Goal: Transaction & Acquisition: Purchase product/service

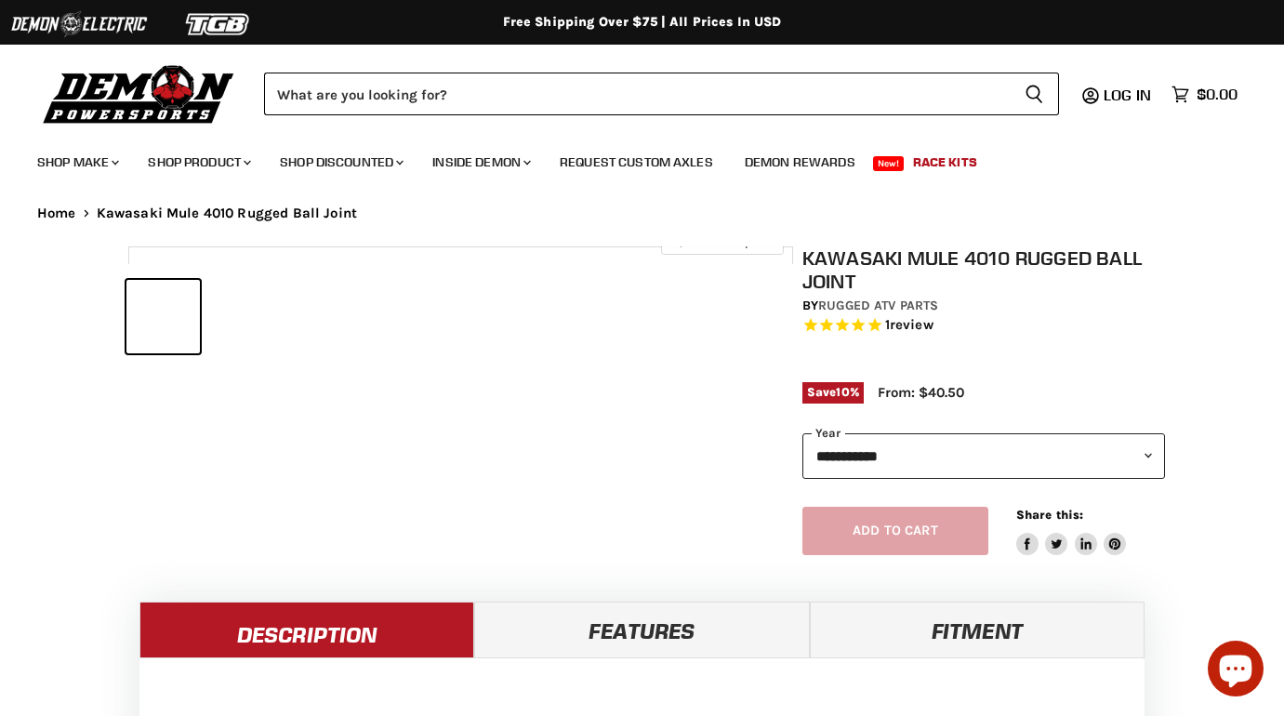
select select "******"
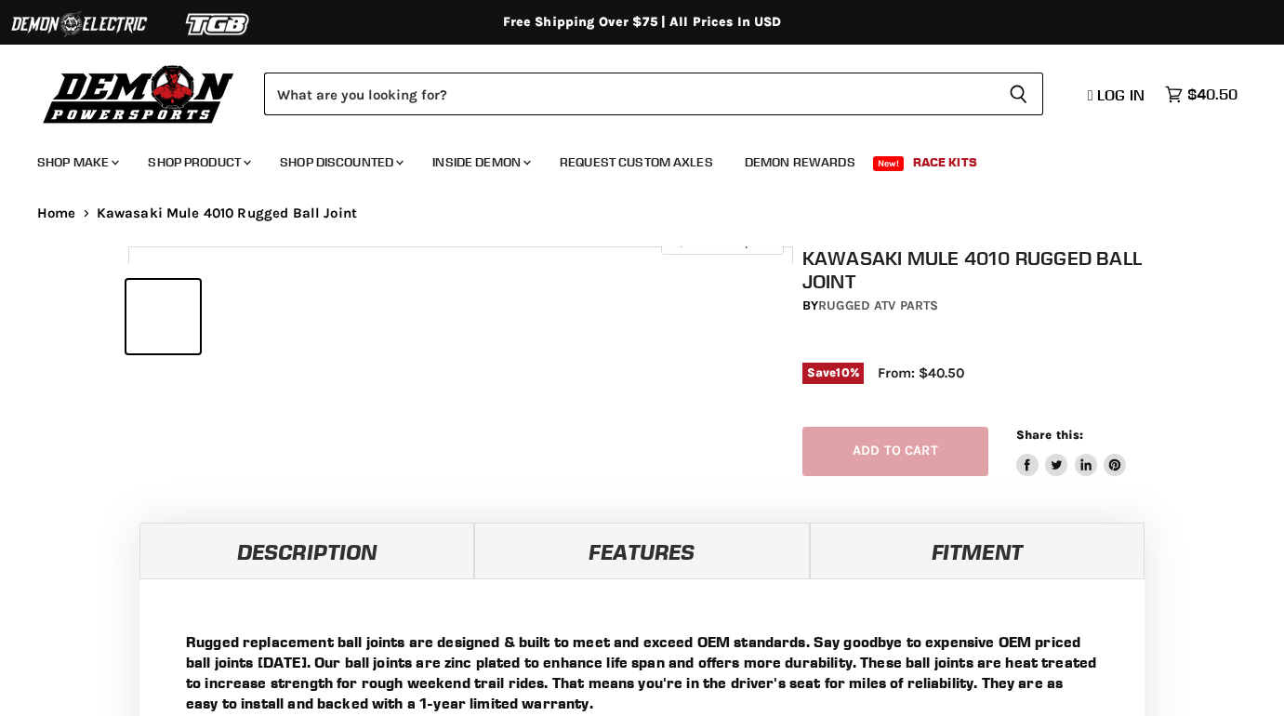
select select "******"
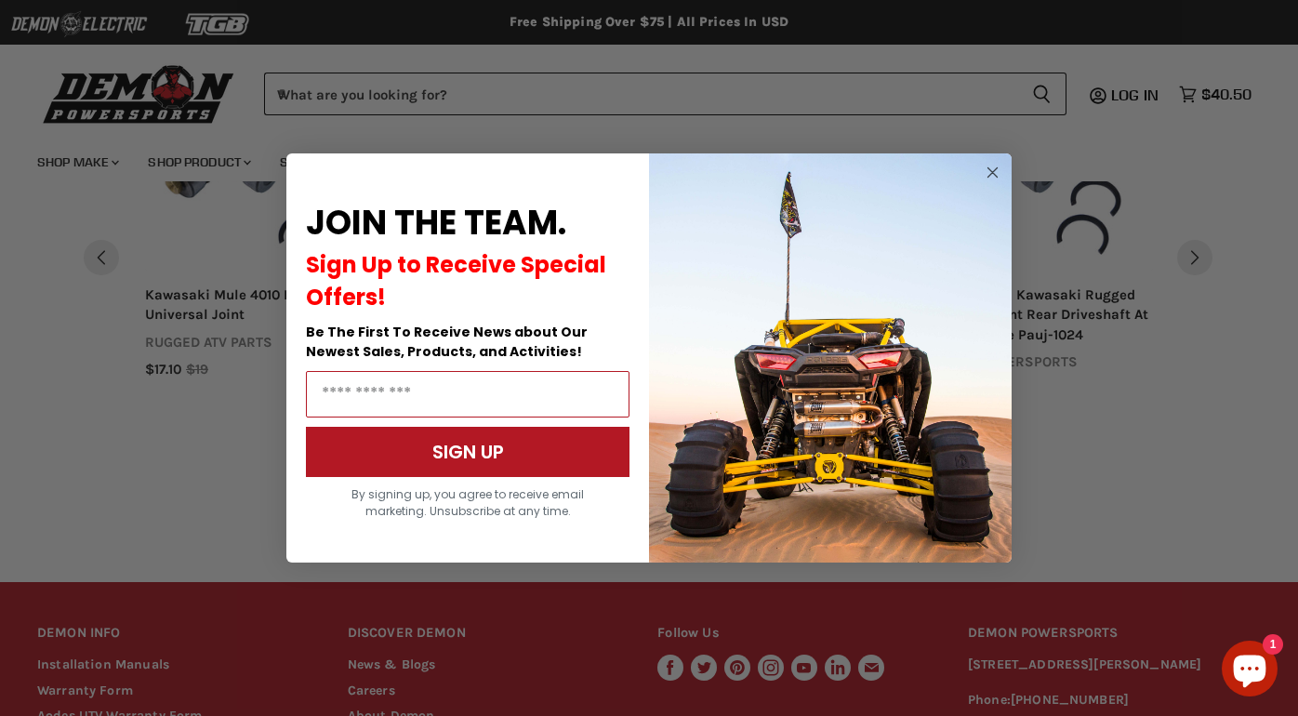
scroll to position [1676, 0]
